Goal: Information Seeking & Learning: Learn about a topic

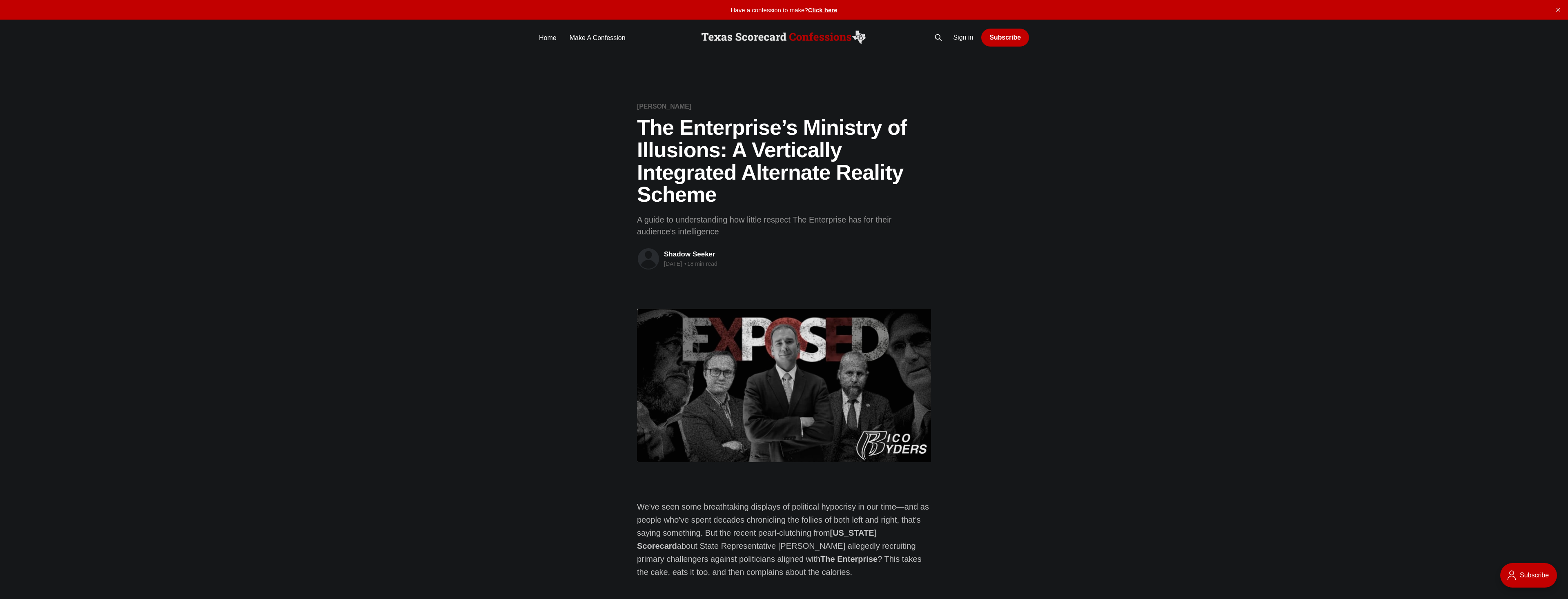
click at [743, 37] on img at bounding box center [784, 37] width 169 height 16
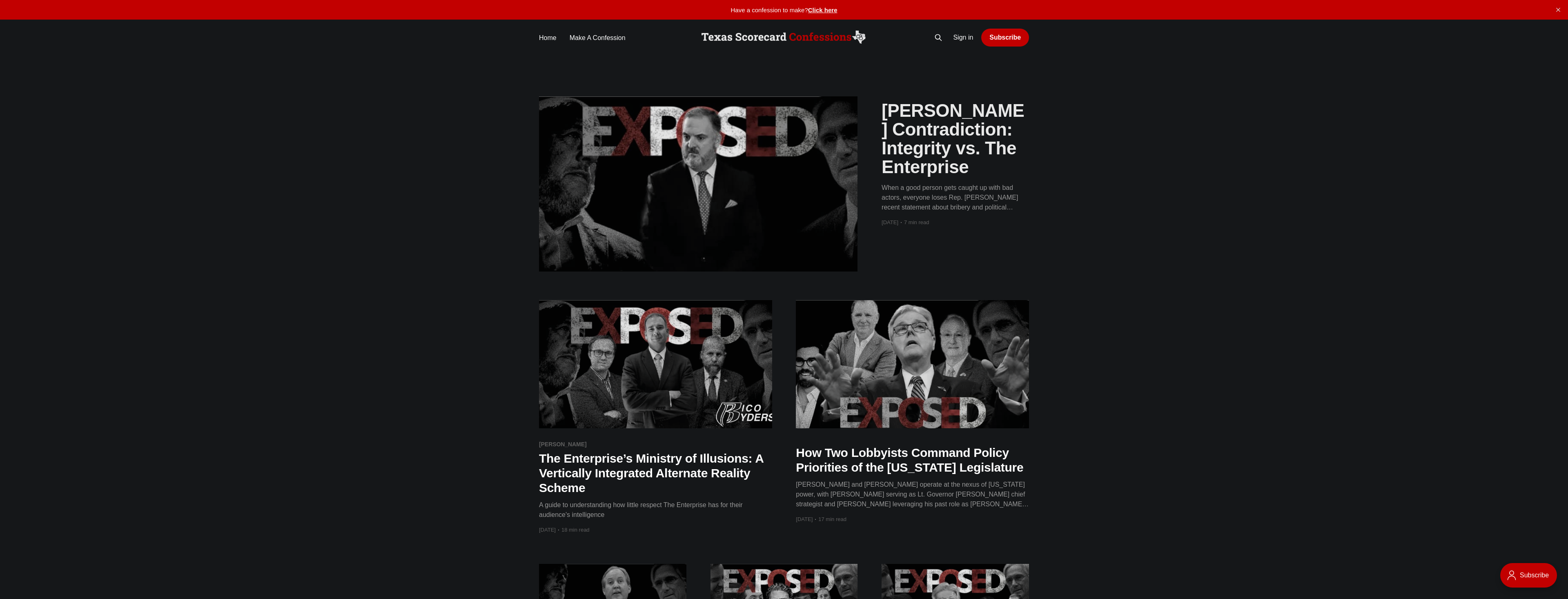
click at [895, 154] on h2 "[PERSON_NAME] Contradiction: Integrity vs. The Enterprise" at bounding box center [955, 139] width 147 height 75
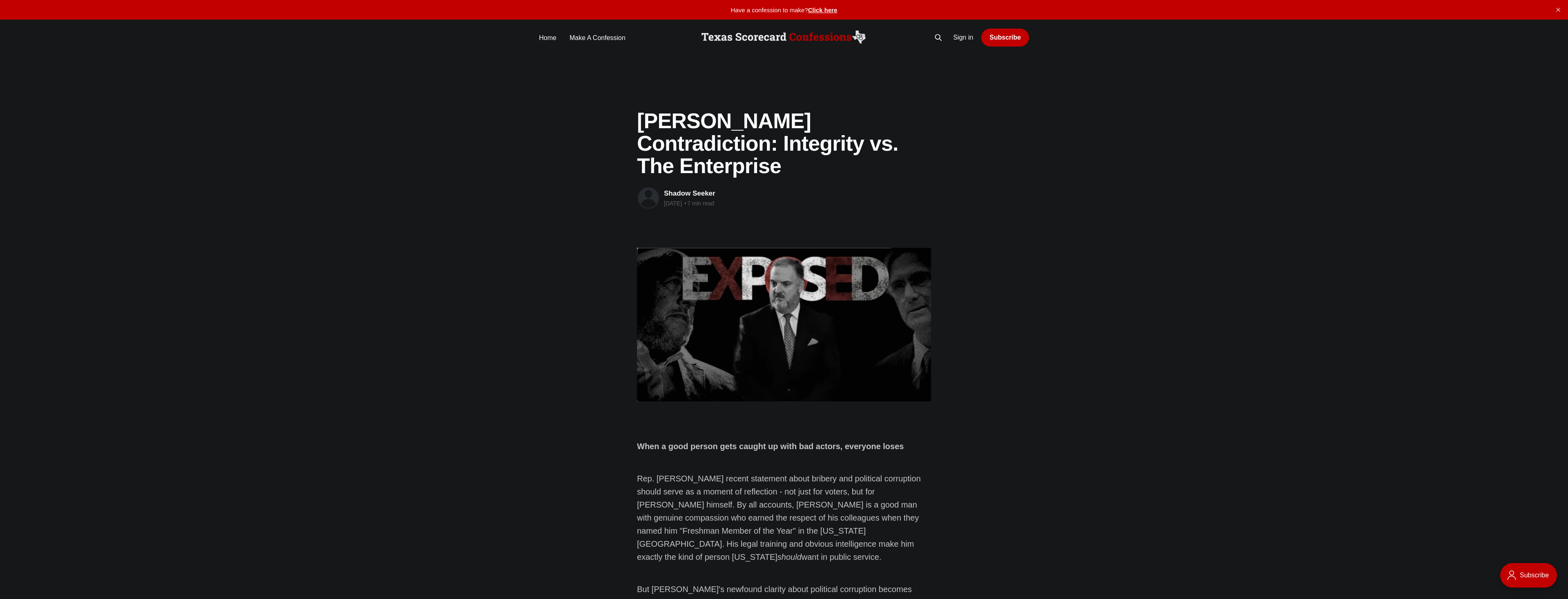
click at [814, 40] on img at bounding box center [784, 37] width 169 height 16
